Goal: Transaction & Acquisition: Book appointment/travel/reservation

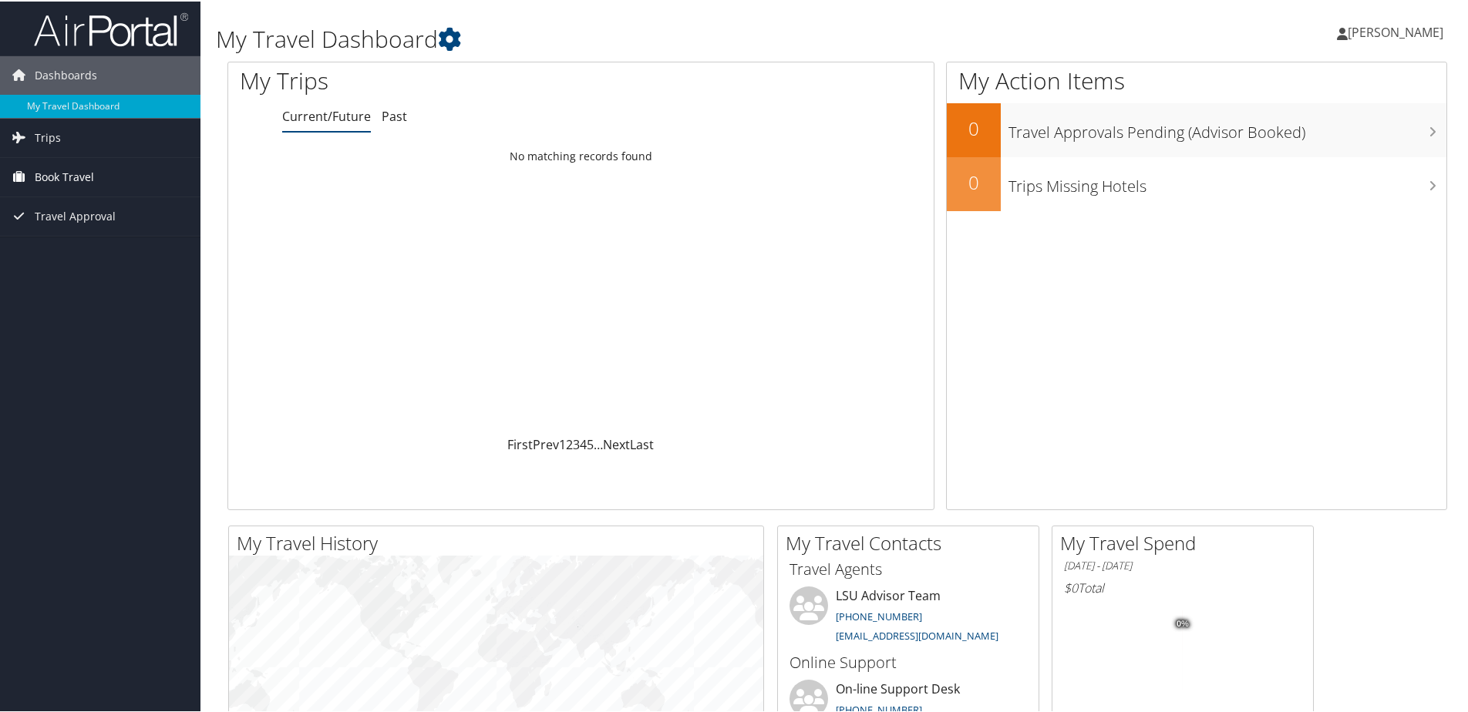
click at [136, 173] on link "Book Travel" at bounding box center [100, 175] width 200 height 39
click at [131, 235] on link "Book/Manage Online Trips" at bounding box center [100, 229] width 200 height 23
click at [148, 184] on link "Book Travel" at bounding box center [100, 175] width 200 height 39
click at [119, 221] on link "Book/Manage Online Trips" at bounding box center [100, 229] width 200 height 23
